Goal: Information Seeking & Learning: Learn about a topic

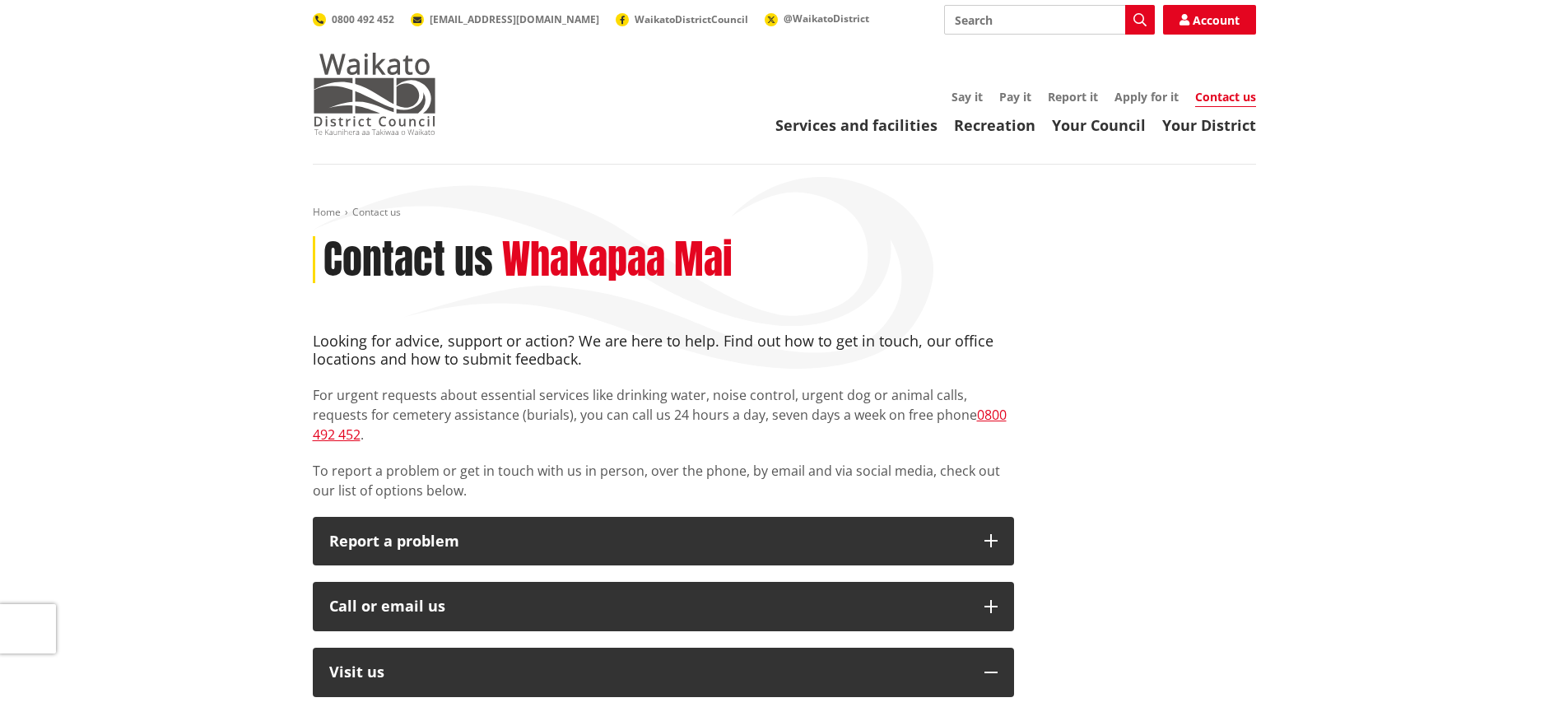
click at [408, 111] on img at bounding box center [374, 93] width 123 height 82
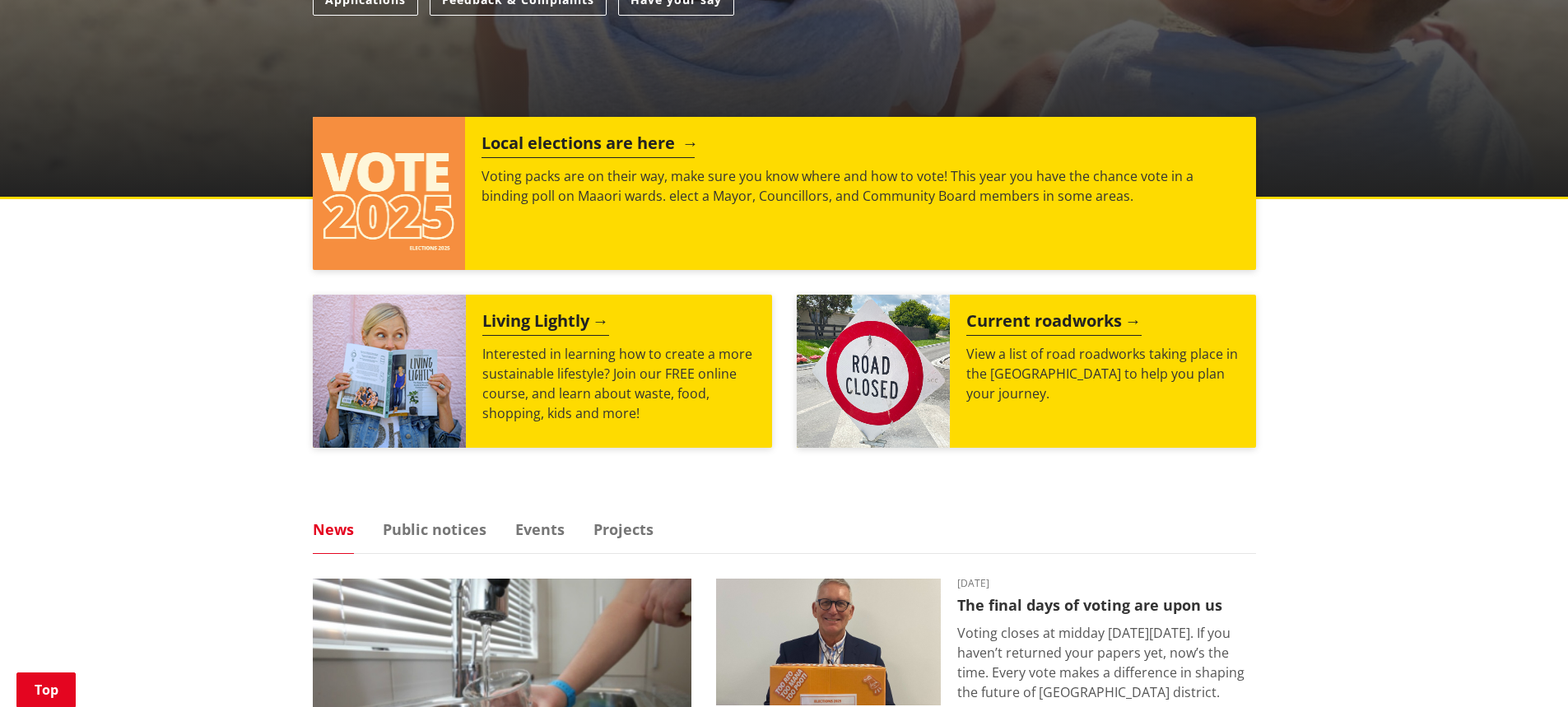
scroll to position [576, 0]
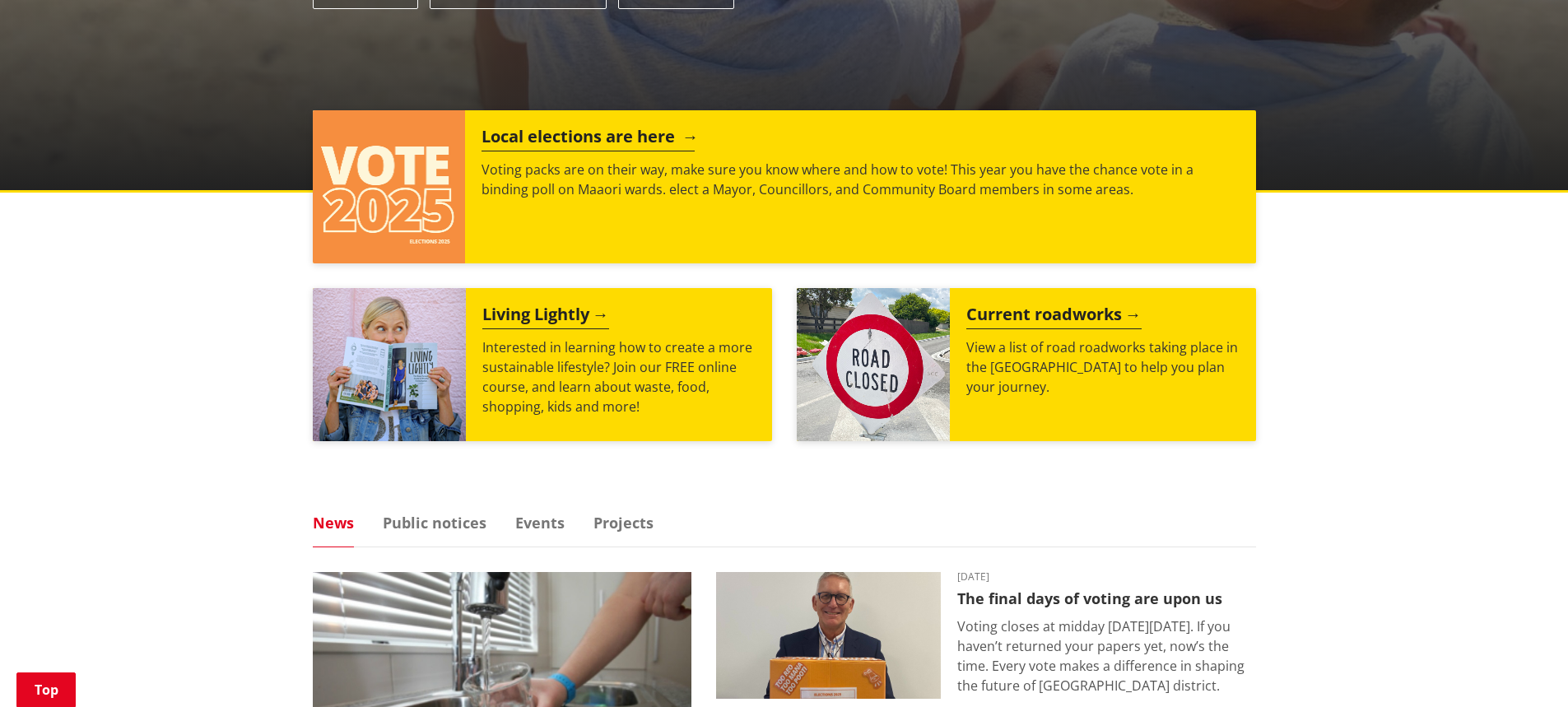
click at [574, 133] on h2 "Local elections are here" at bounding box center [588, 139] width 214 height 24
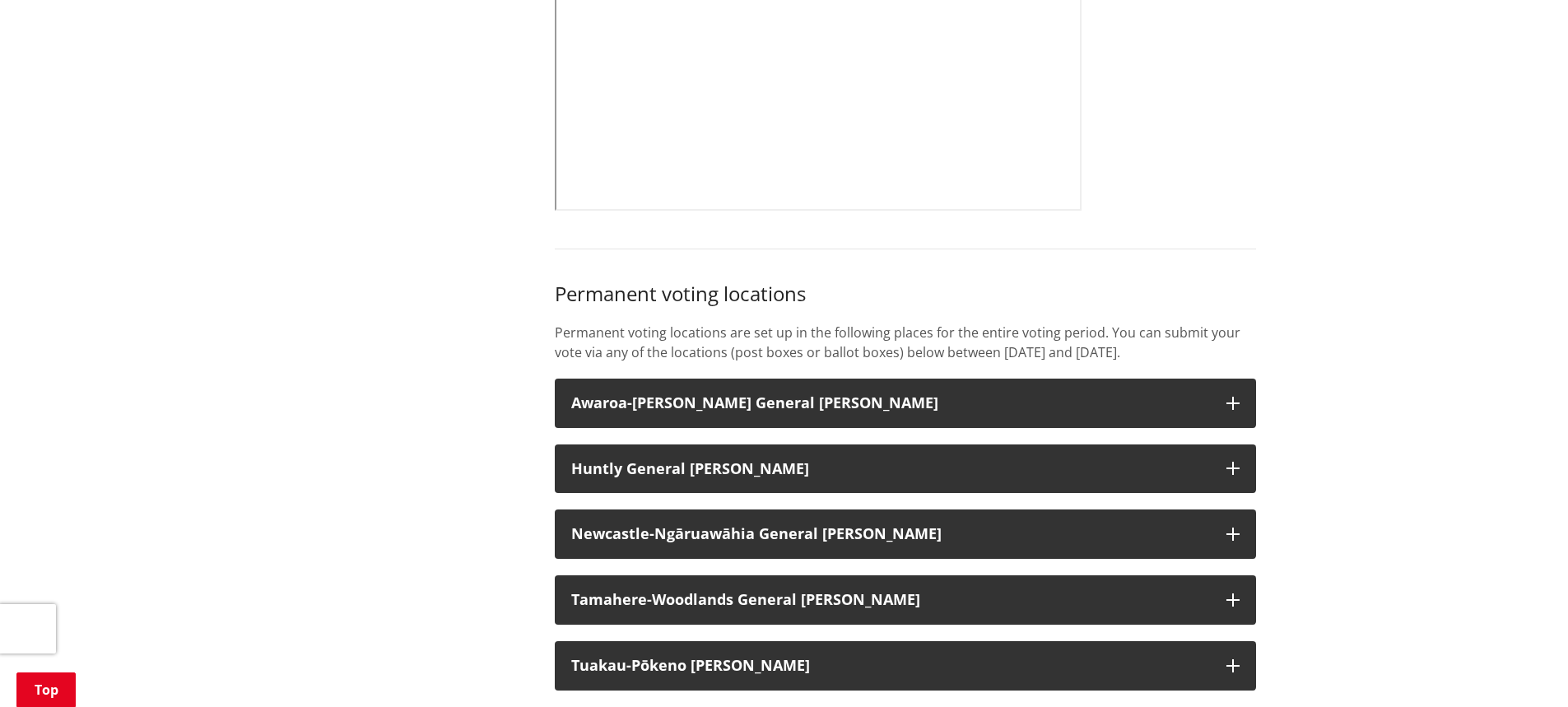
scroll to position [1070, 0]
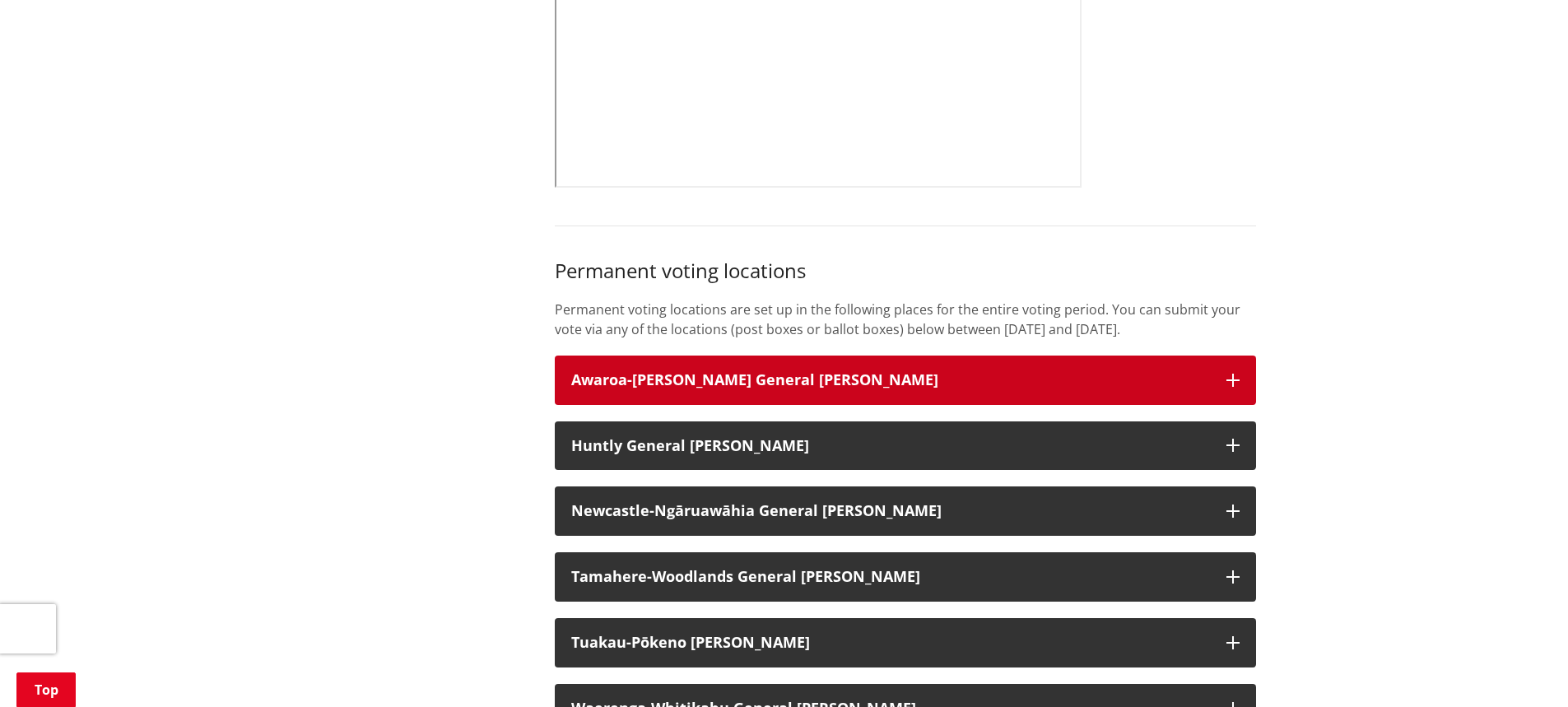
click at [929, 389] on h3 "Awaroa-Maramarua General Ward" at bounding box center [891, 380] width 639 height 16
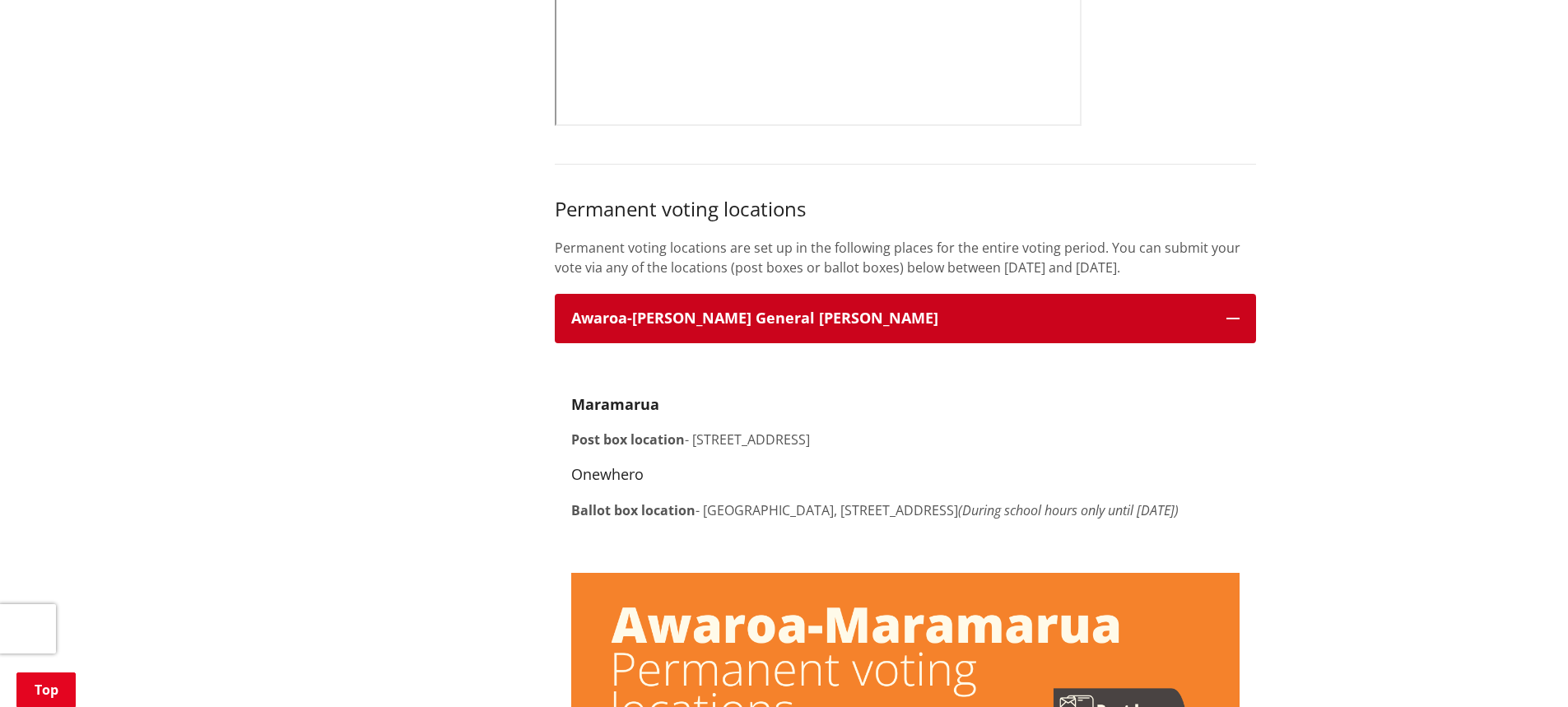
scroll to position [1235, 0]
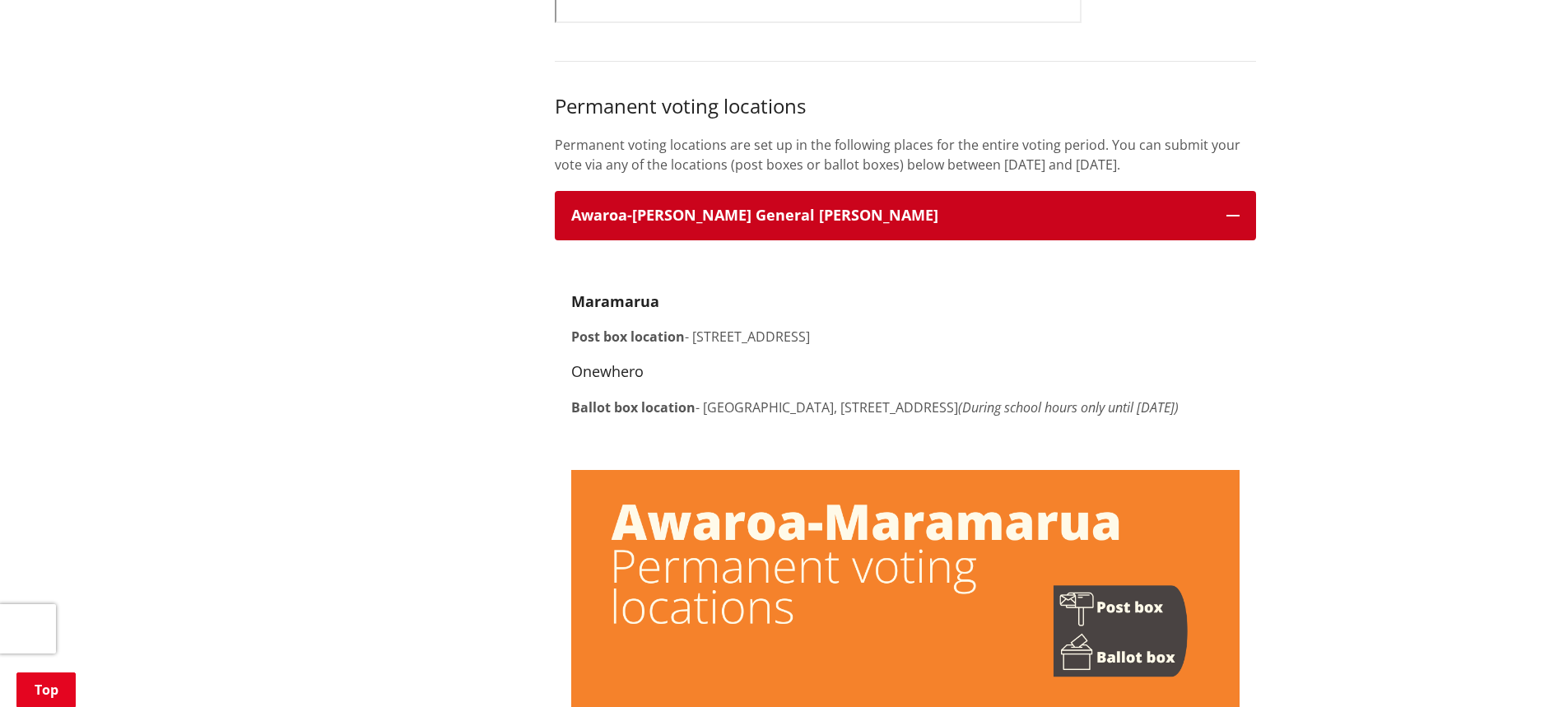
click at [959, 224] on h3 "Awaroa-Maramarua General Ward" at bounding box center [891, 215] width 639 height 16
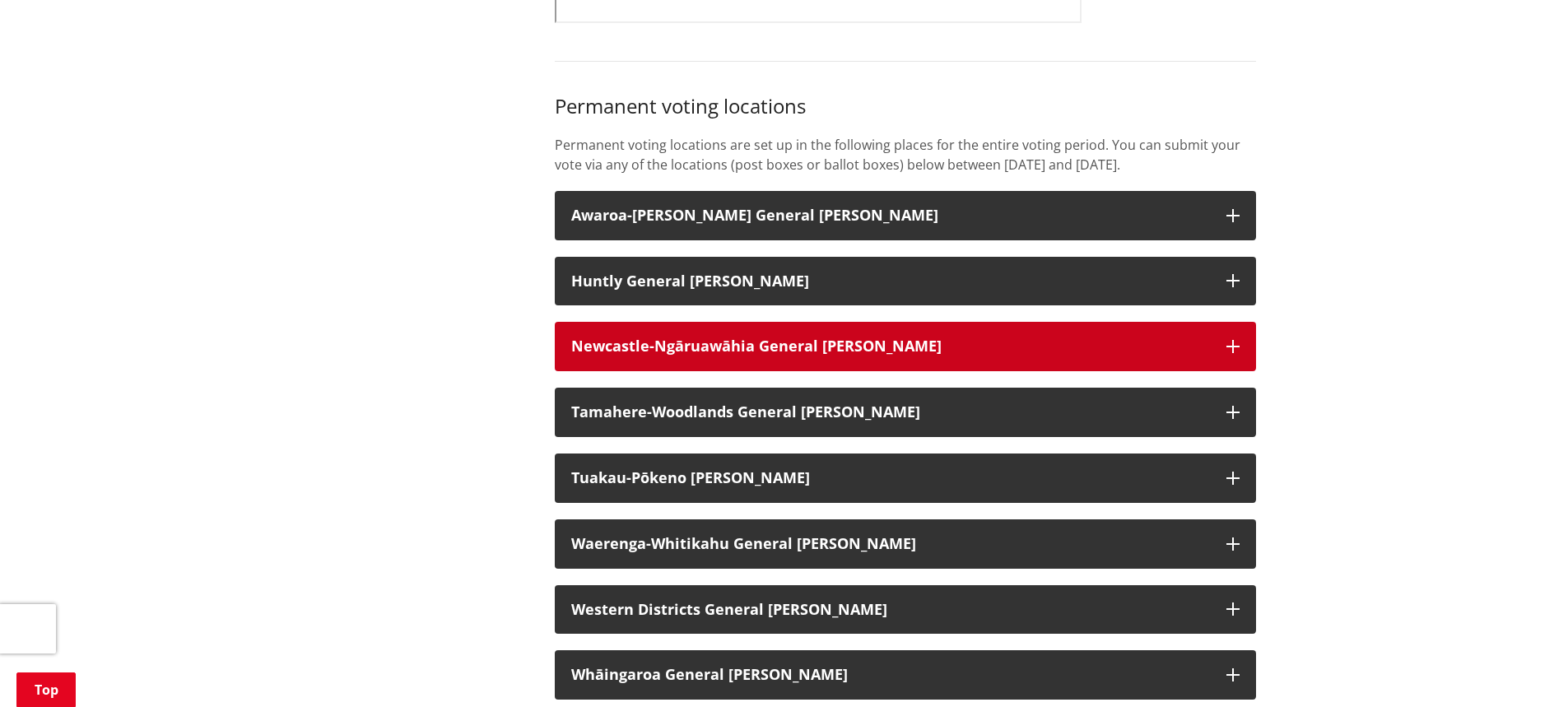
click at [734, 356] on strong "Newcastle-Ngāruawāhia General Ward" at bounding box center [757, 345] width 371 height 19
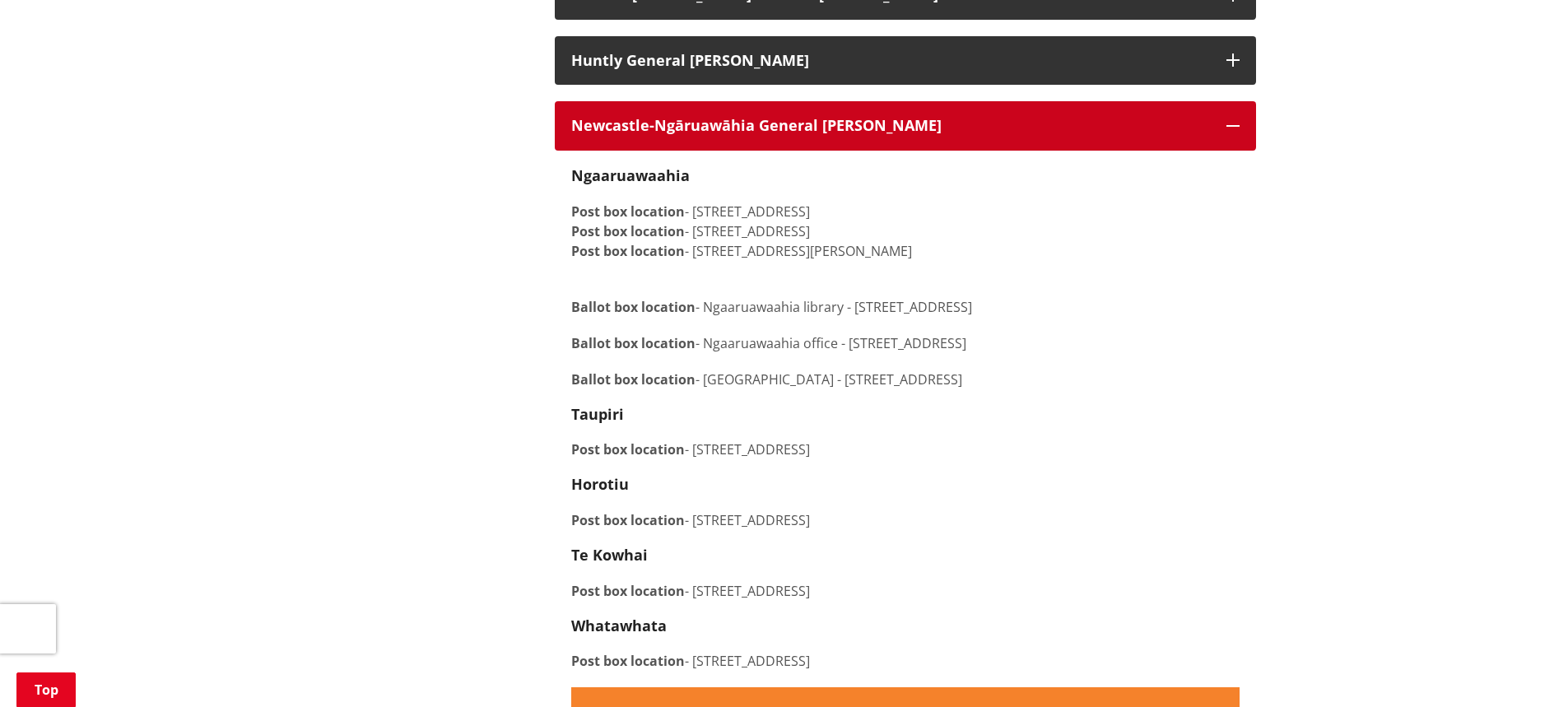
scroll to position [1482, 0]
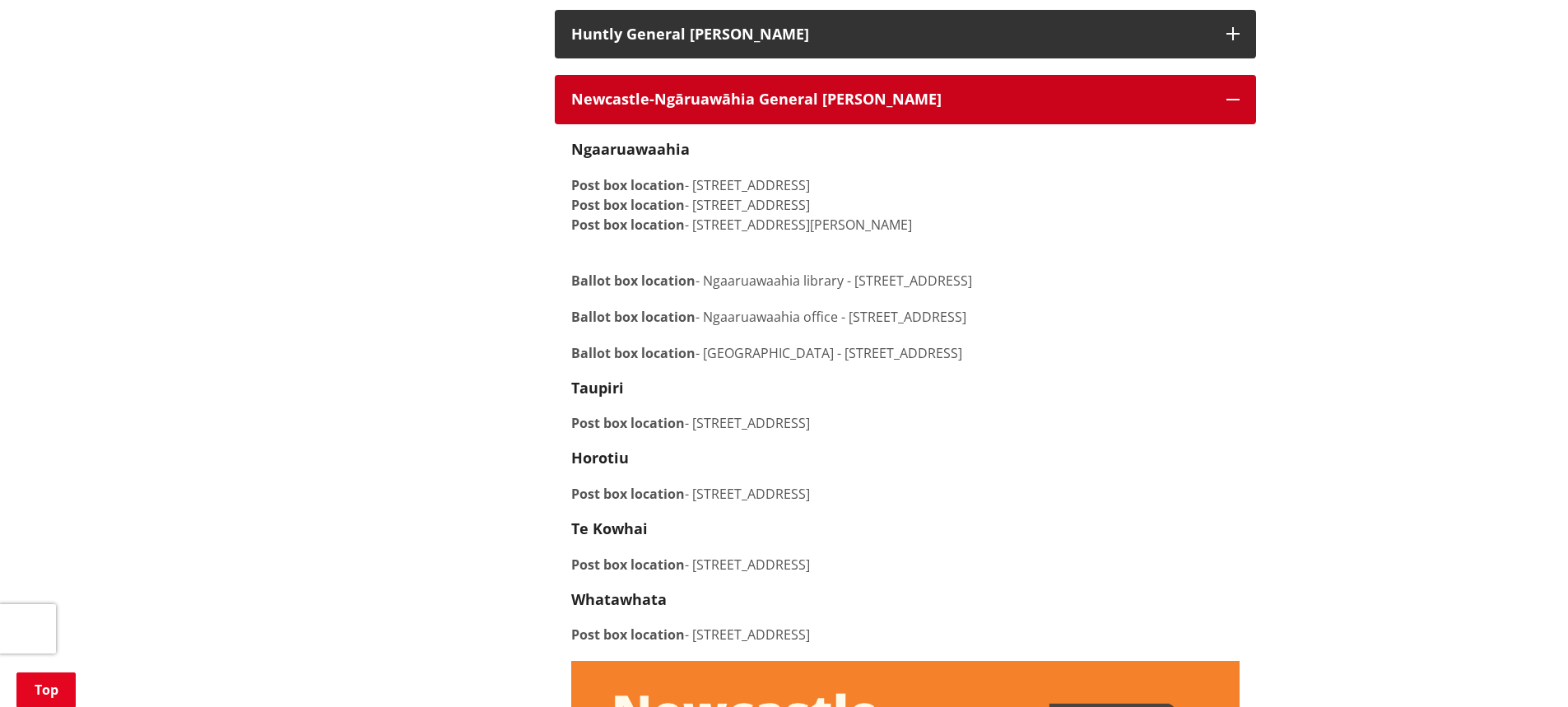
click at [844, 109] on strong "Newcastle-Ngāruawāhia General Ward" at bounding box center [757, 98] width 371 height 19
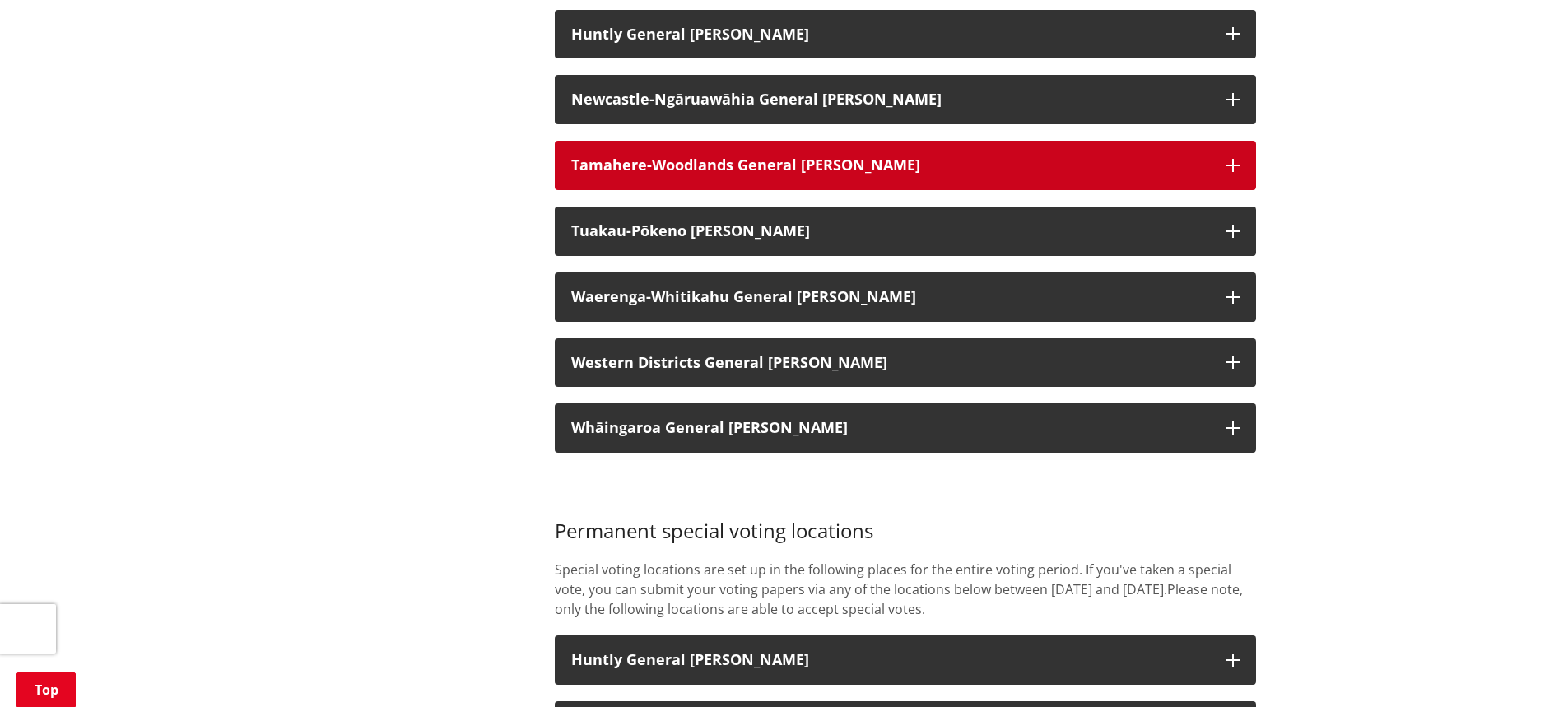
click at [789, 190] on button "Tamahere-Woodlands General Ward" at bounding box center [905, 166] width 702 height 49
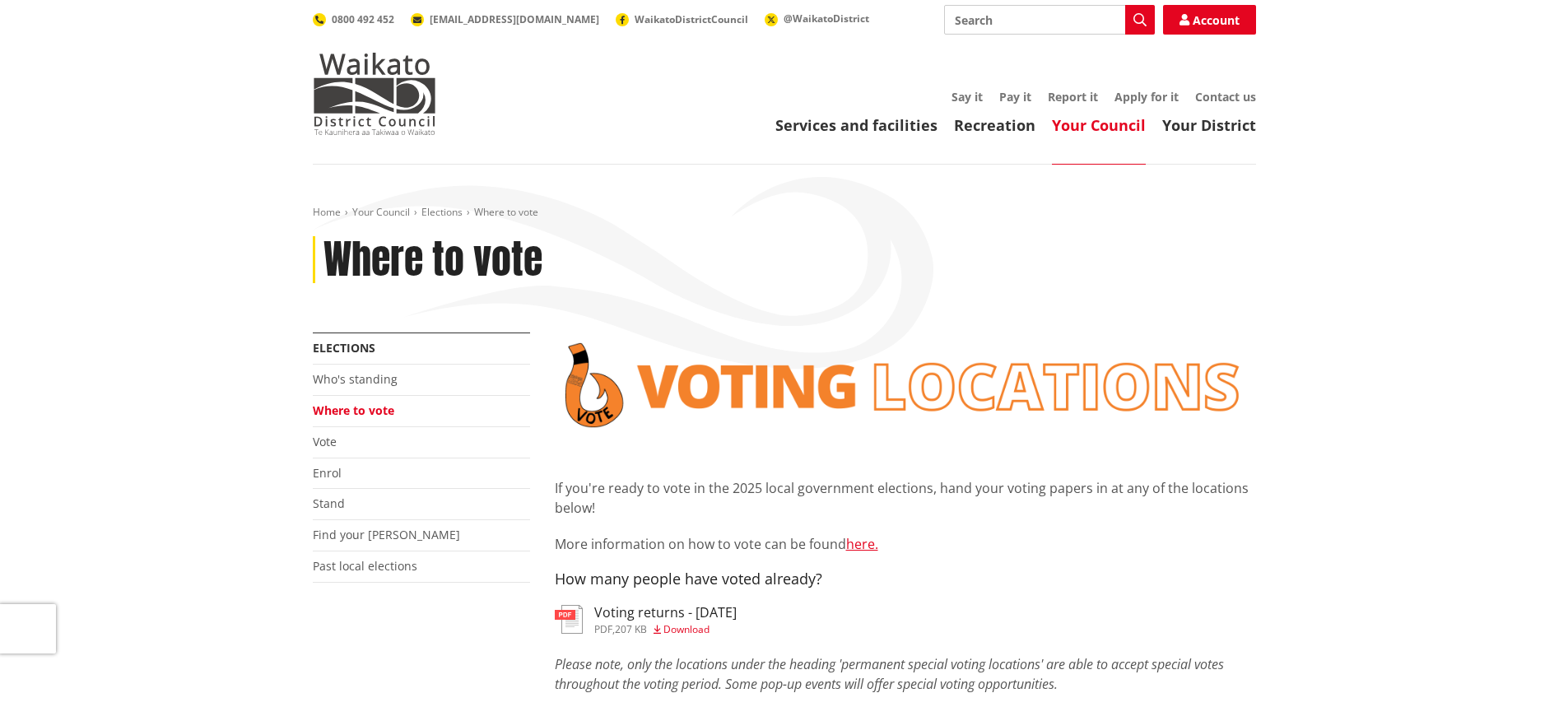
scroll to position [1482, 0]
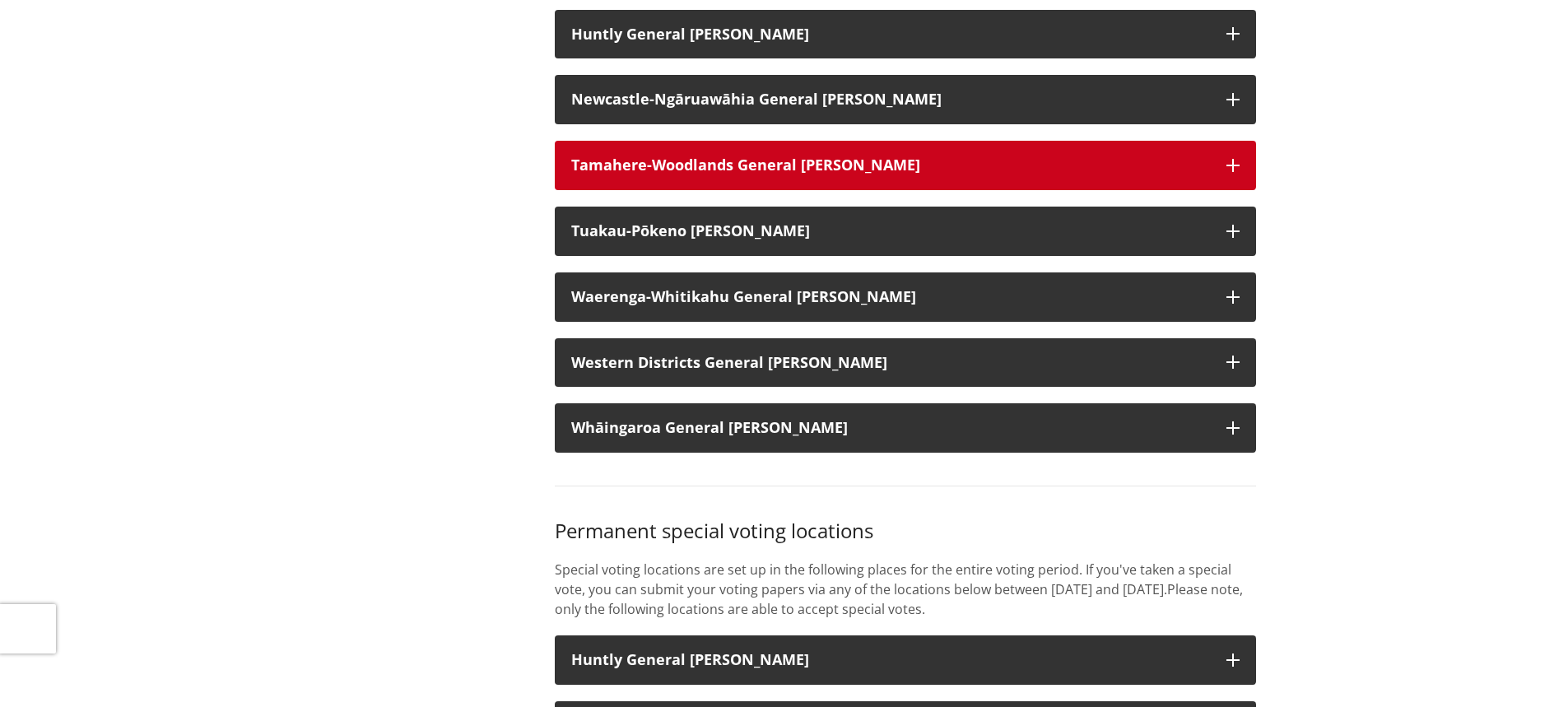
click at [715, 175] on strong "Tamahere-Woodlands General [PERSON_NAME]" at bounding box center [746, 164] width 349 height 19
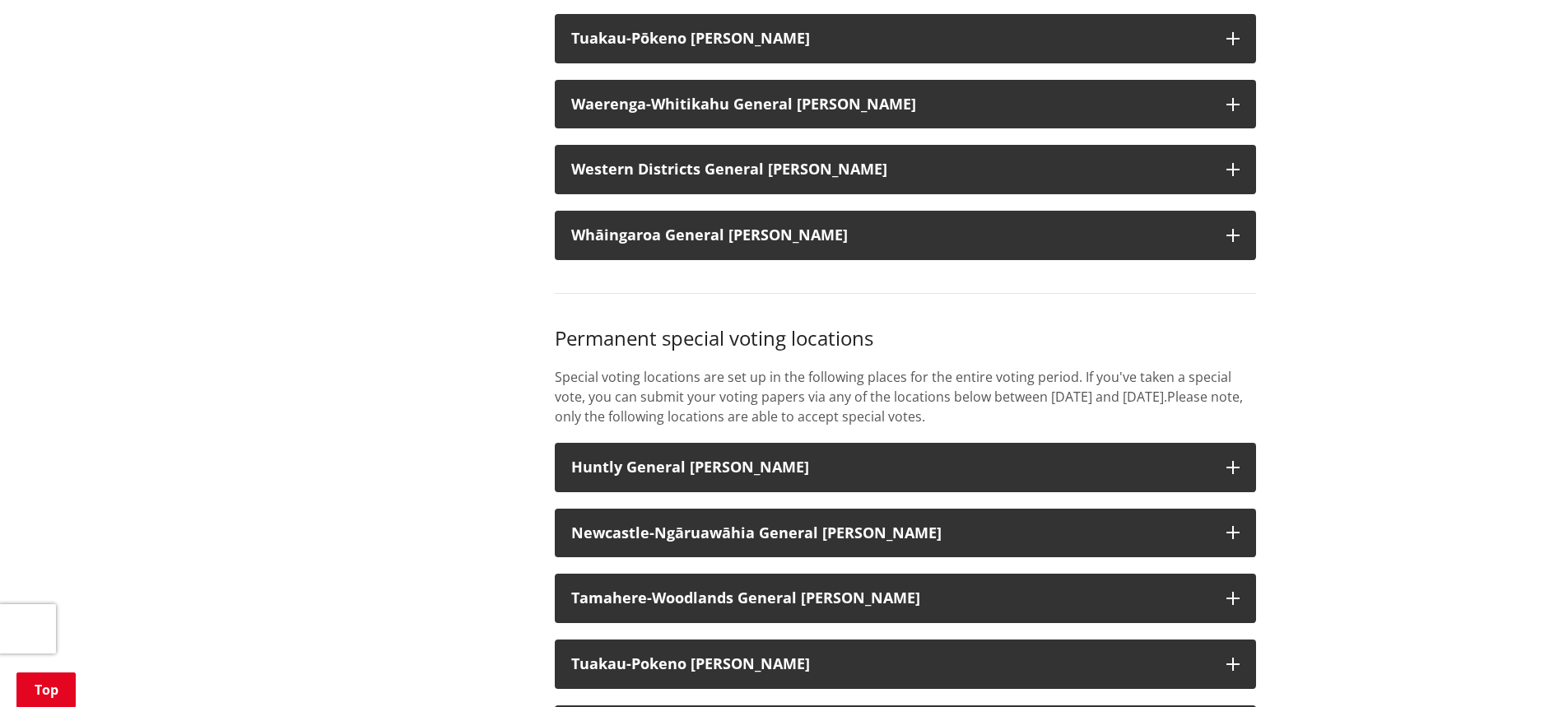
scroll to position [3047, 0]
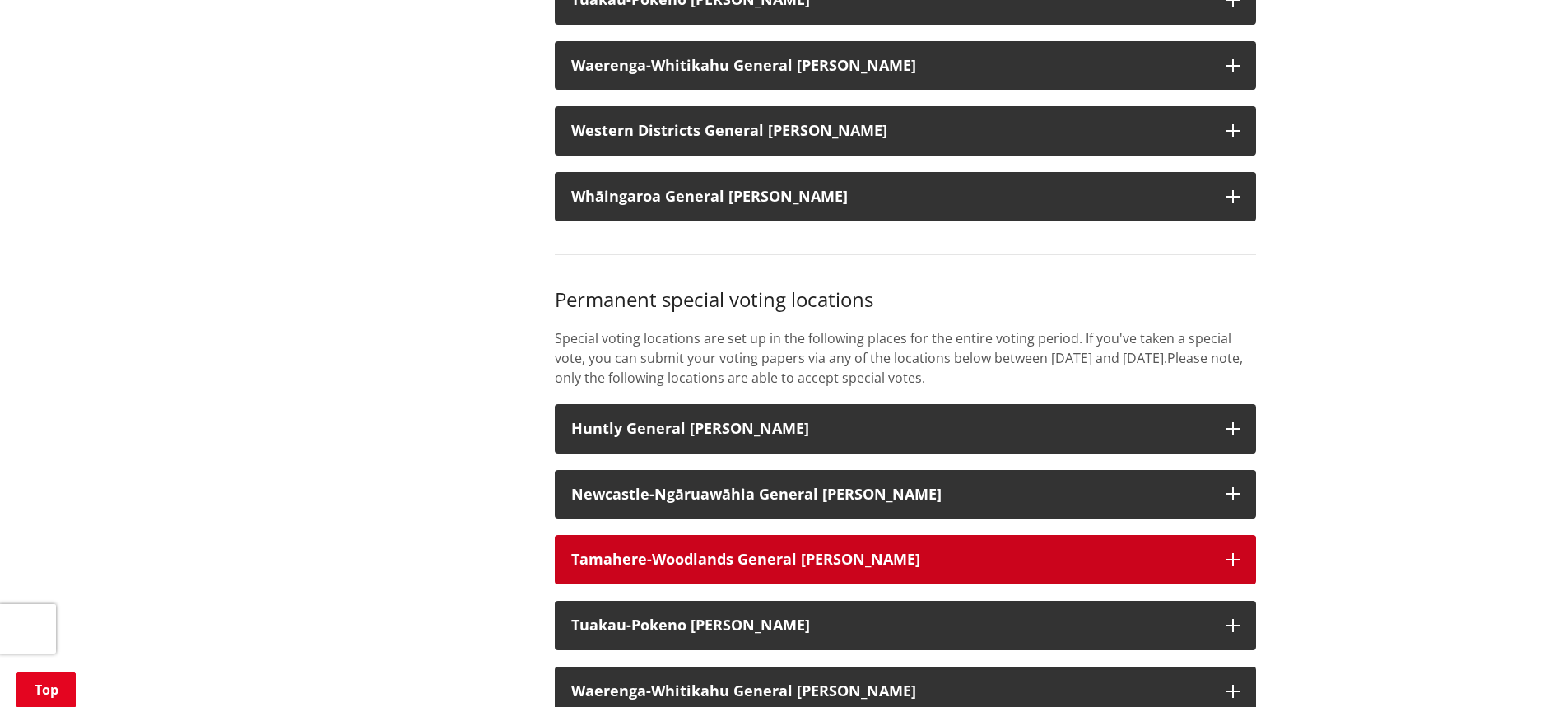
click at [781, 585] on button "Tamahere-Woodlands General Ward" at bounding box center [905, 560] width 702 height 49
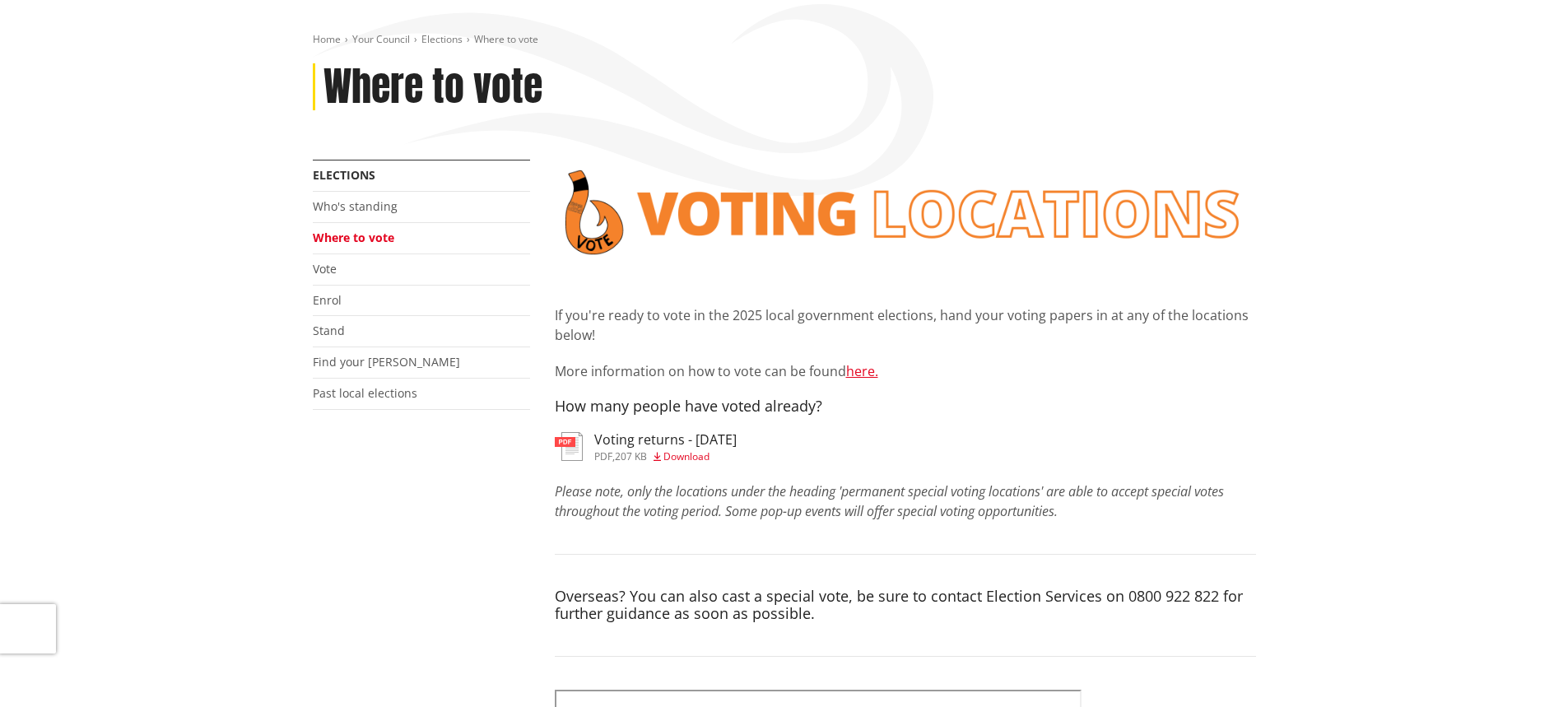
scroll to position [0, 0]
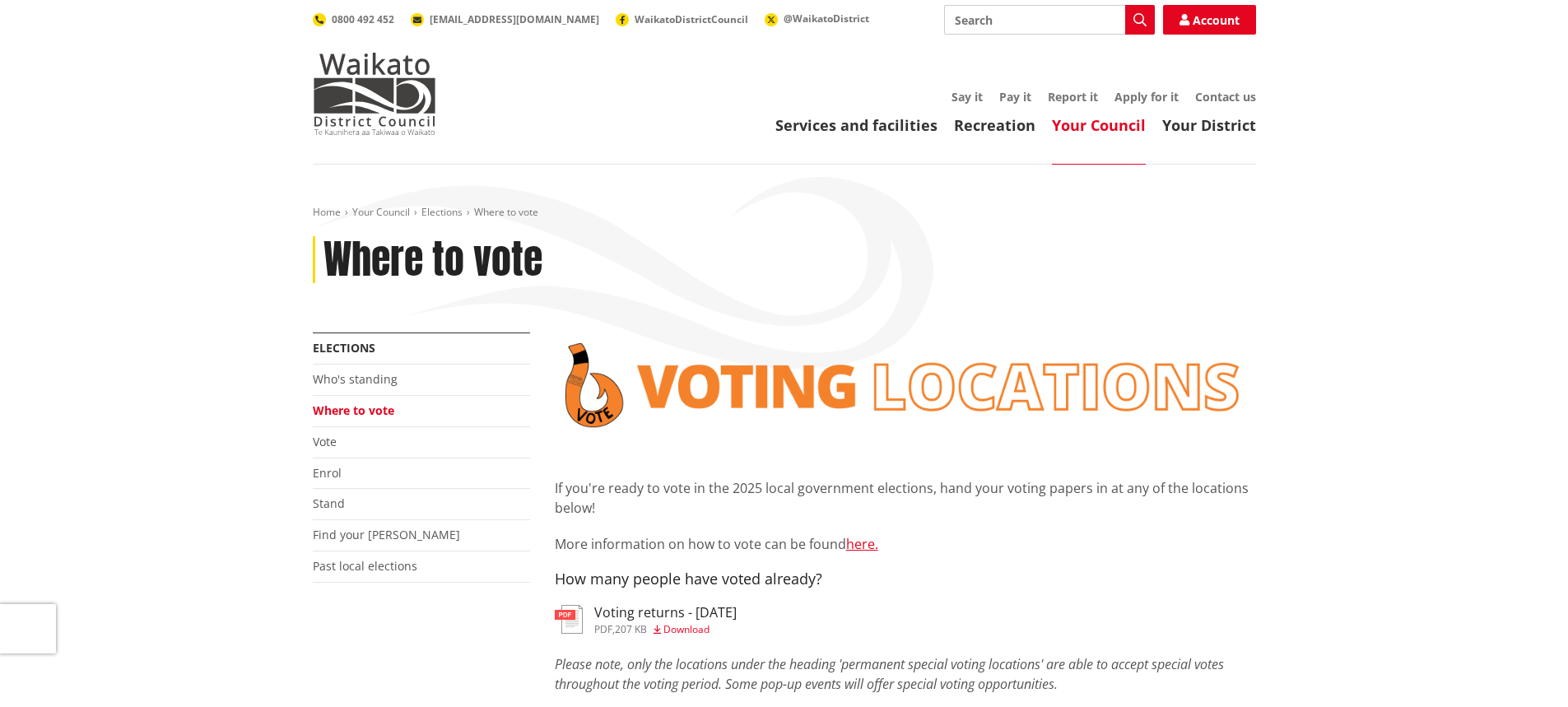
click at [345, 438] on li "Vote" at bounding box center [420, 443] width 217 height 31
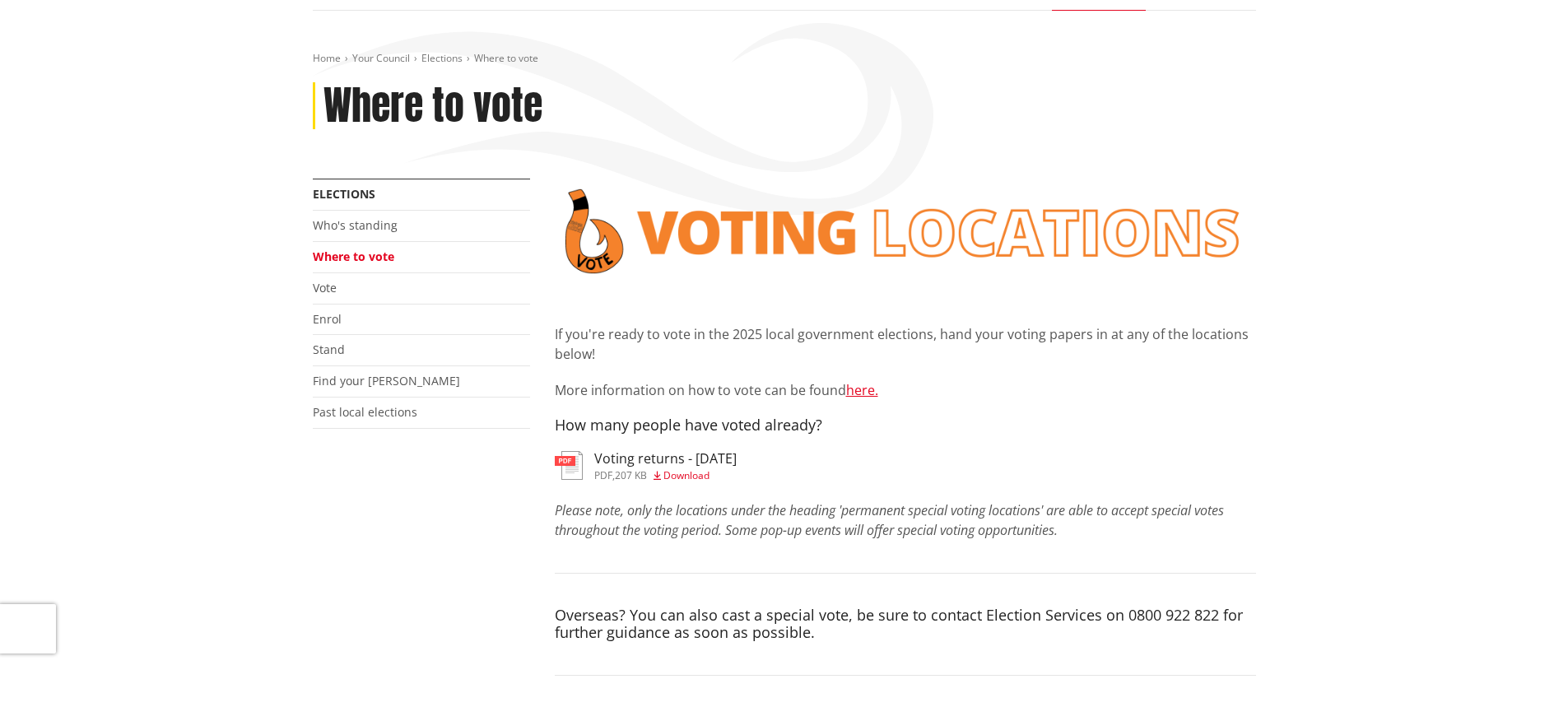
scroll to position [165, 0]
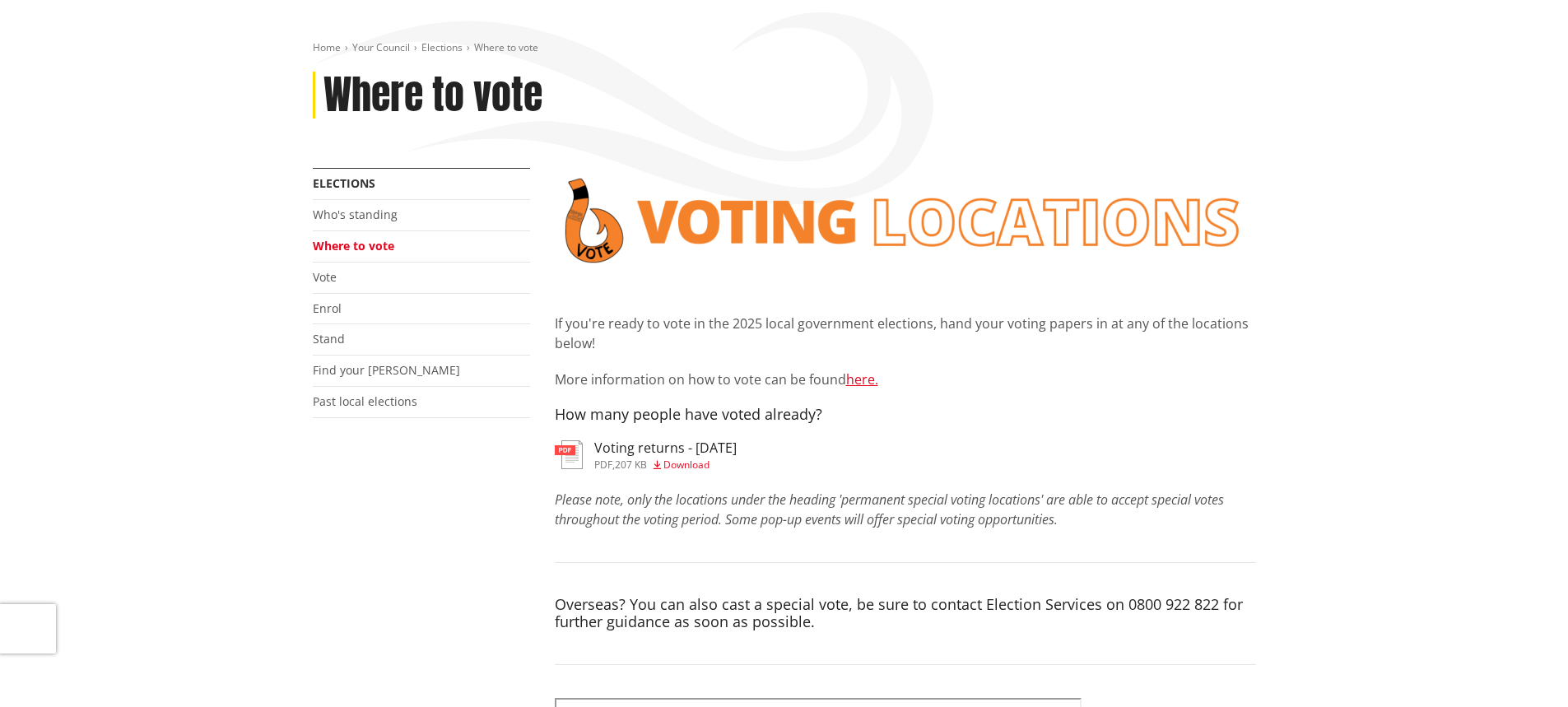
drag, startPoint x: 346, startPoint y: 275, endPoint x: 307, endPoint y: 284, distance: 40.0
click at [344, 275] on li "Vote" at bounding box center [420, 278] width 217 height 31
click at [304, 285] on div "More from this section Elections Who's standing Where to vote Vote Enrol Stand …" at bounding box center [421, 313] width 242 height 291
click at [320, 276] on link "Vote" at bounding box center [324, 277] width 24 height 16
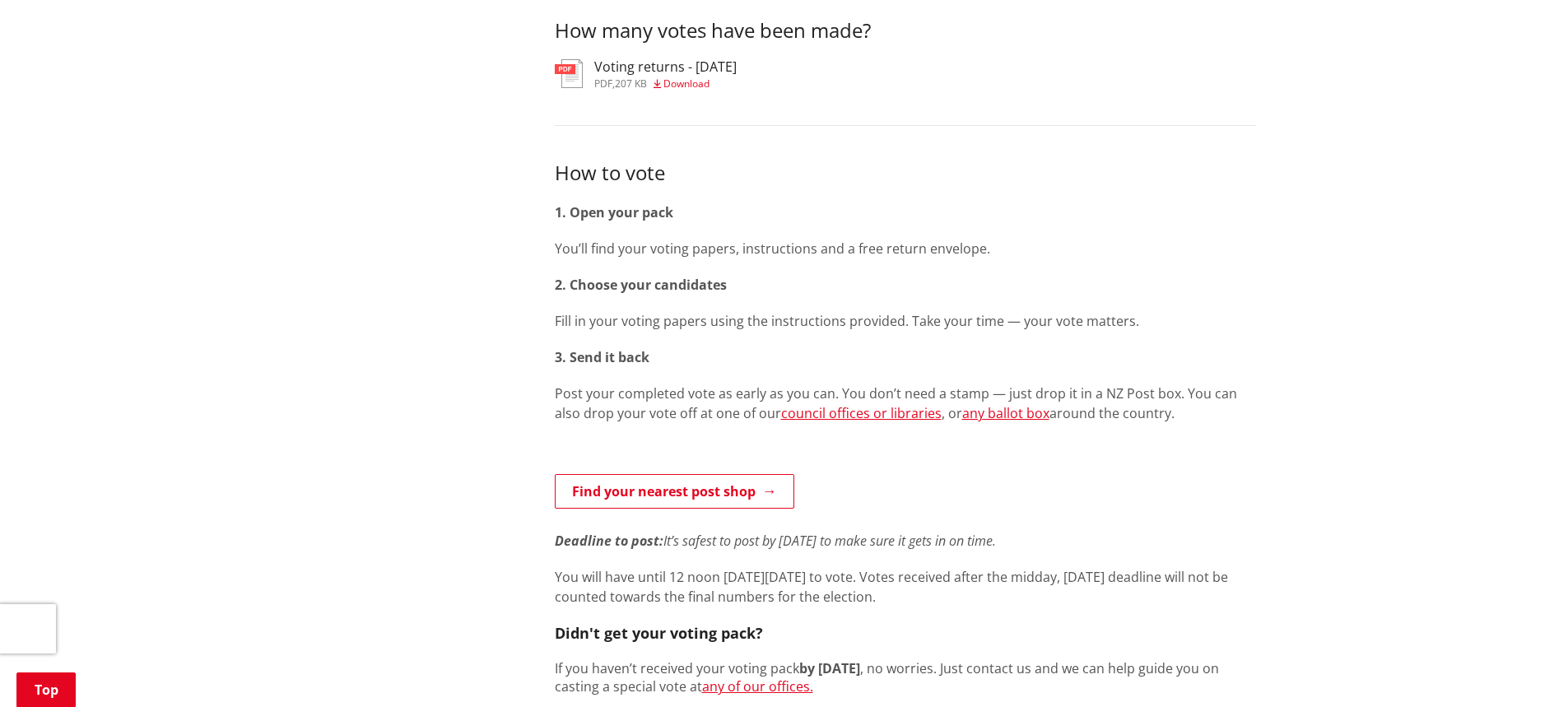
scroll to position [741, 0]
